Goal: Transaction & Acquisition: Subscribe to service/newsletter

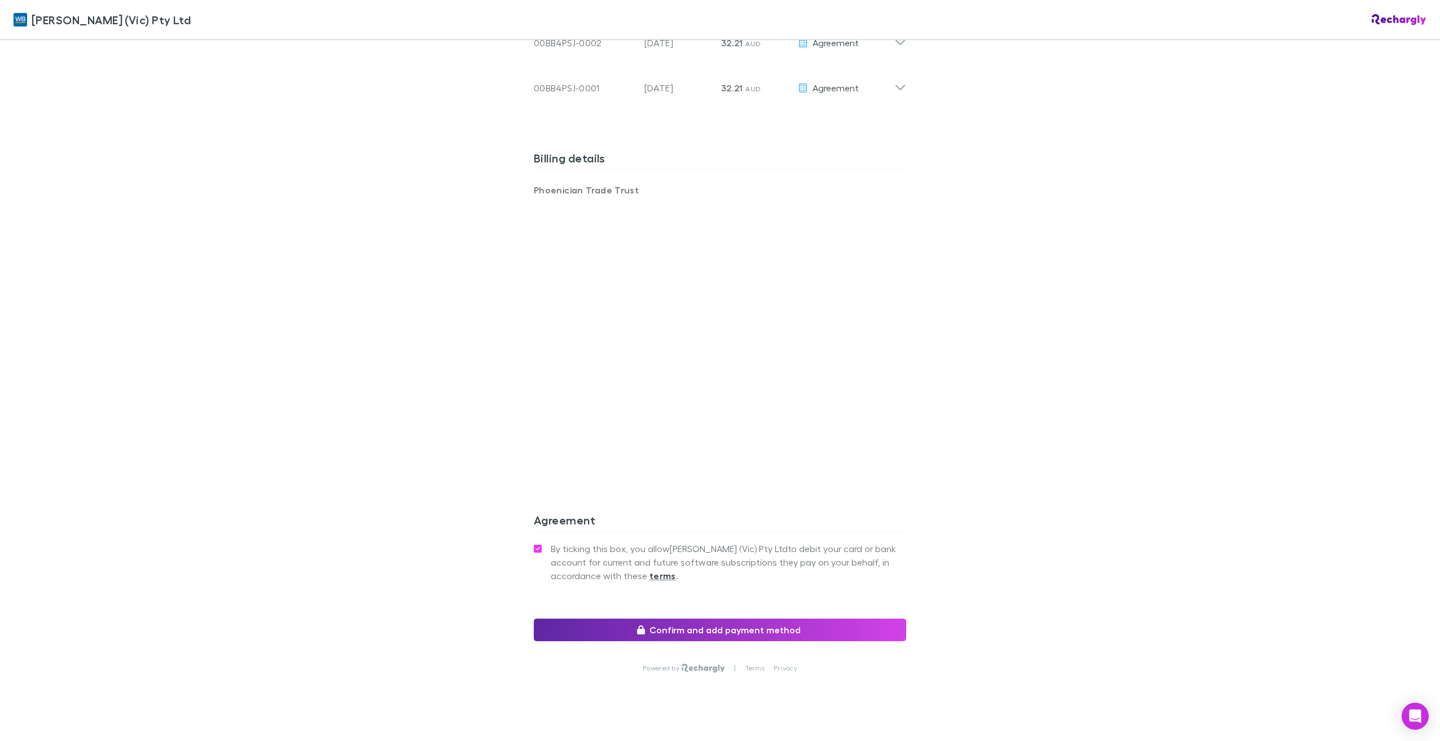
scroll to position [740, 0]
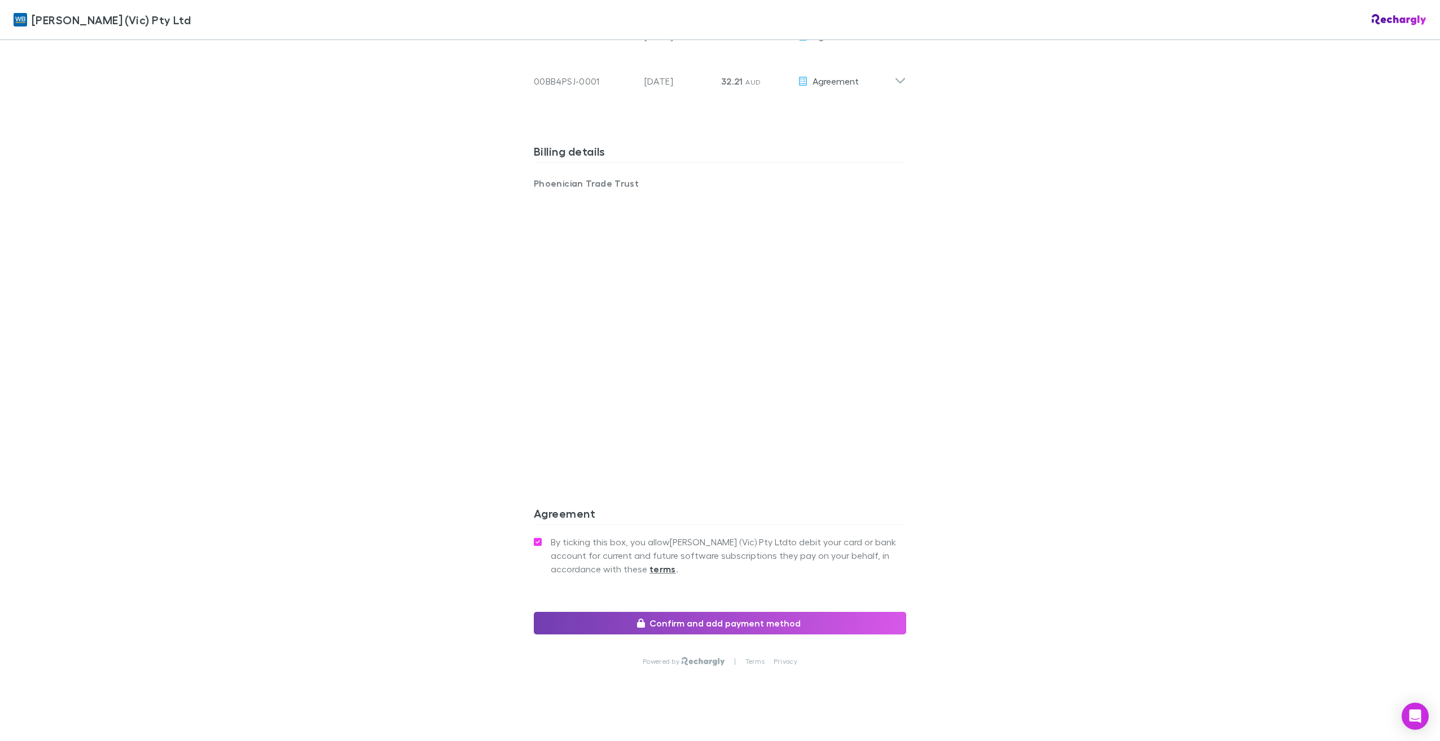
click at [669, 612] on button "Confirm and add payment method" at bounding box center [720, 623] width 372 height 23
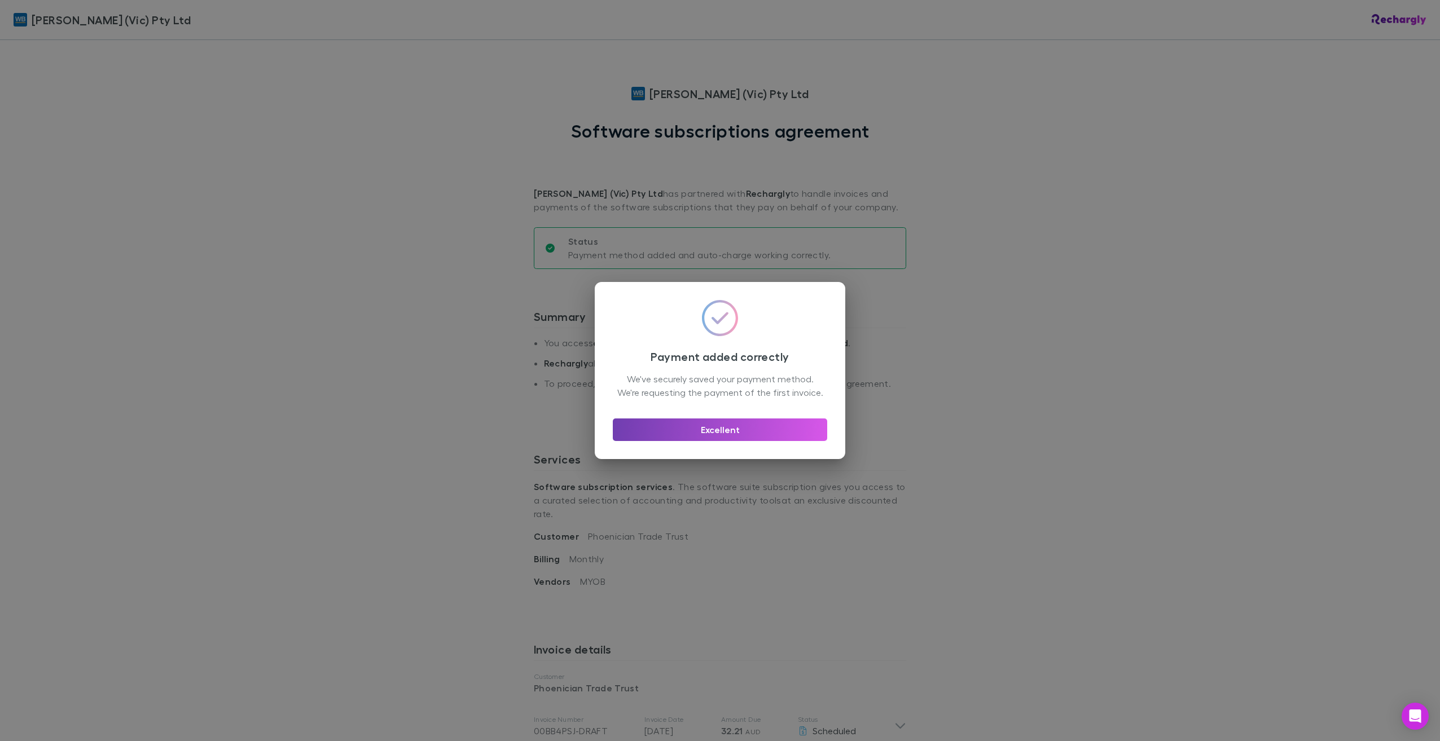
click at [731, 432] on button "Excellent" at bounding box center [720, 430] width 214 height 23
